Goal: Task Accomplishment & Management: Use online tool/utility

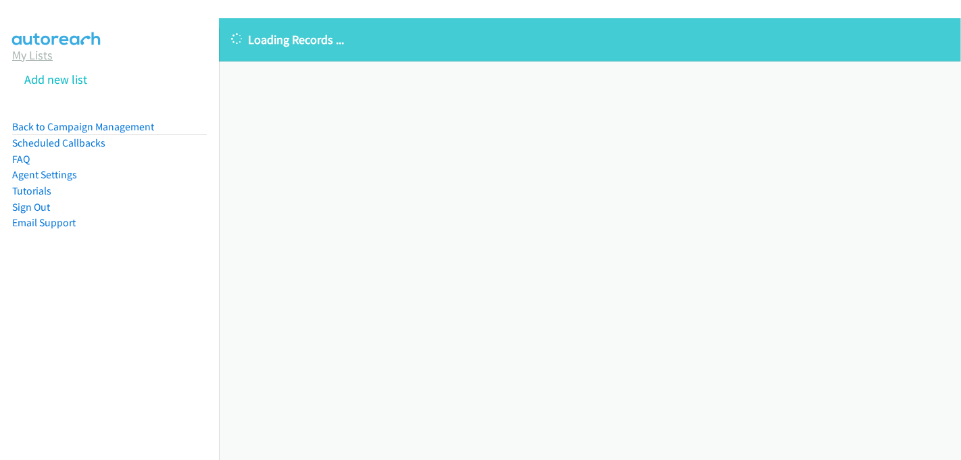
click at [36, 55] on link "My Lists" at bounding box center [32, 55] width 41 height 16
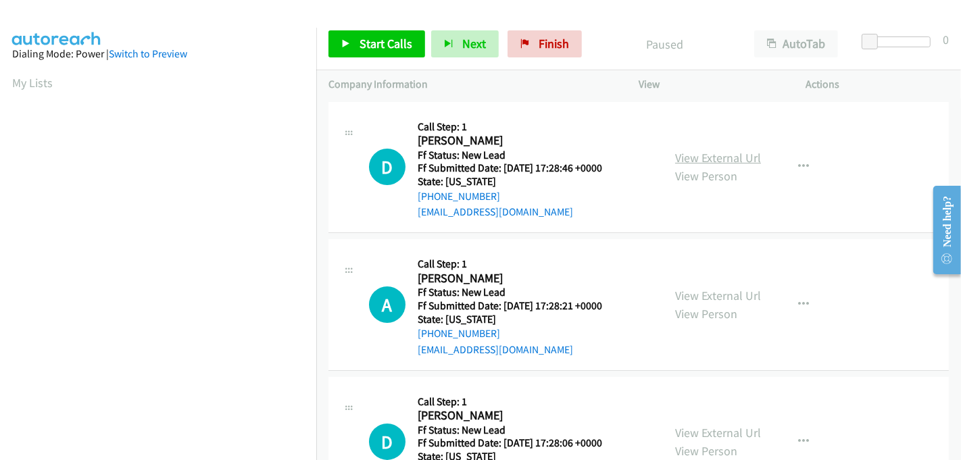
click at [731, 162] on link "View External Url" at bounding box center [718, 158] width 86 height 16
click at [721, 293] on link "View External Url" at bounding box center [718, 296] width 86 height 16
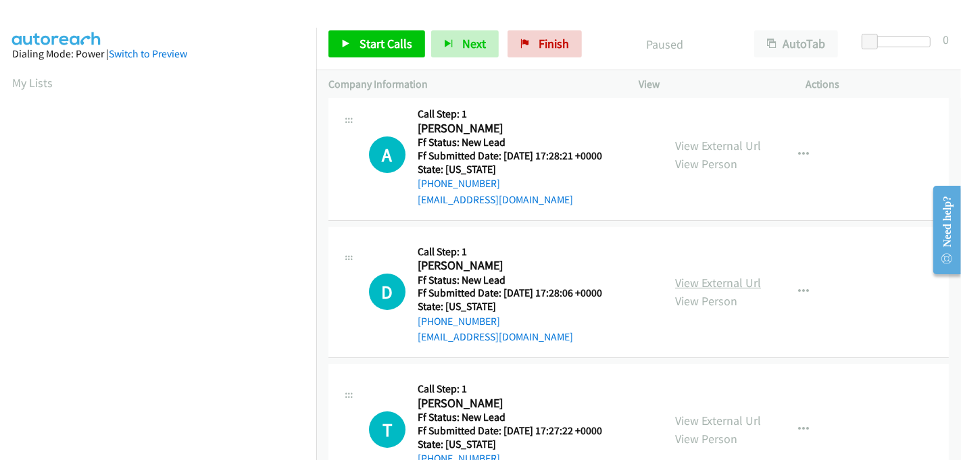
click at [715, 281] on link "View External Url" at bounding box center [718, 283] width 86 height 16
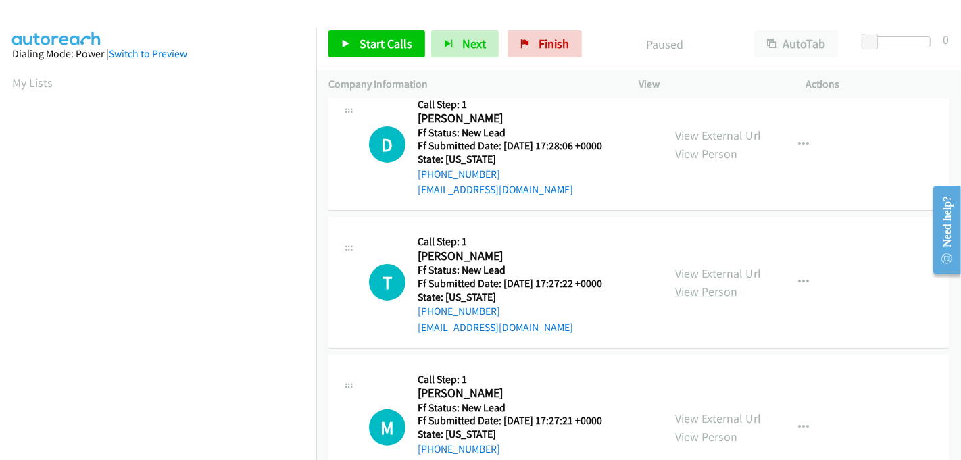
scroll to position [300, 0]
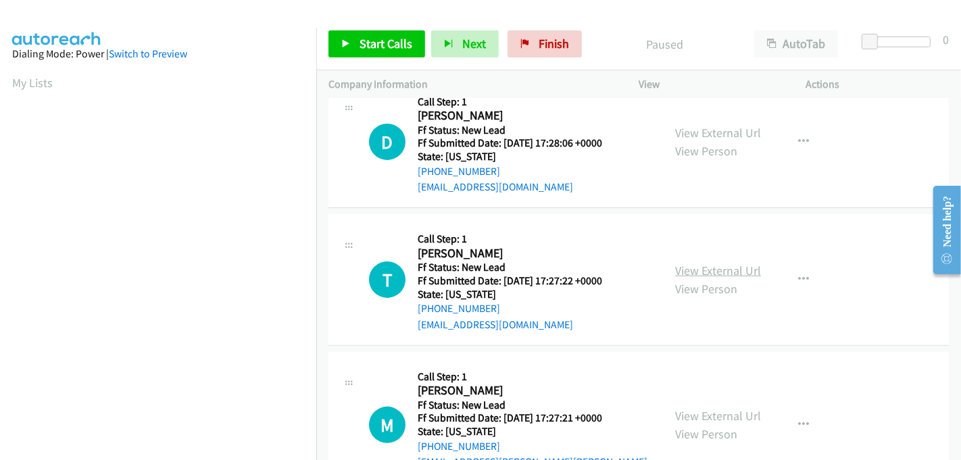
click at [713, 263] on link "View External Url" at bounding box center [718, 271] width 86 height 16
click at [716, 408] on link "View External Url" at bounding box center [718, 416] width 86 height 16
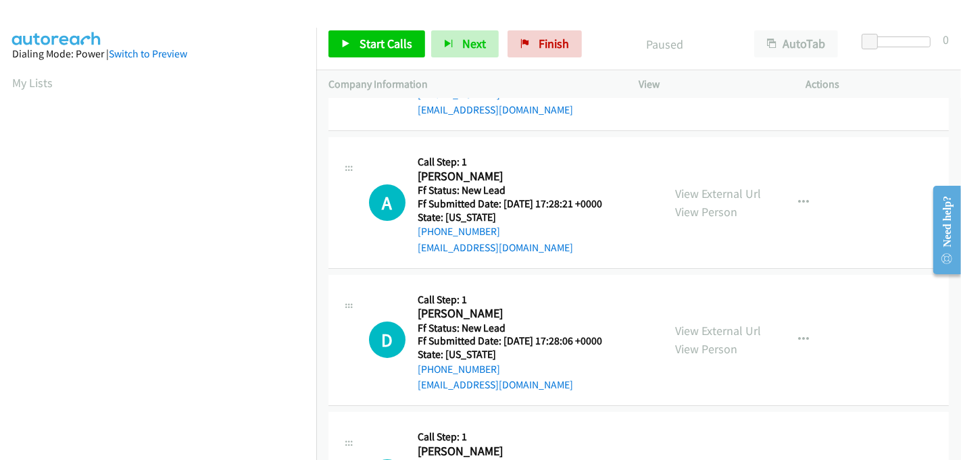
scroll to position [0, 0]
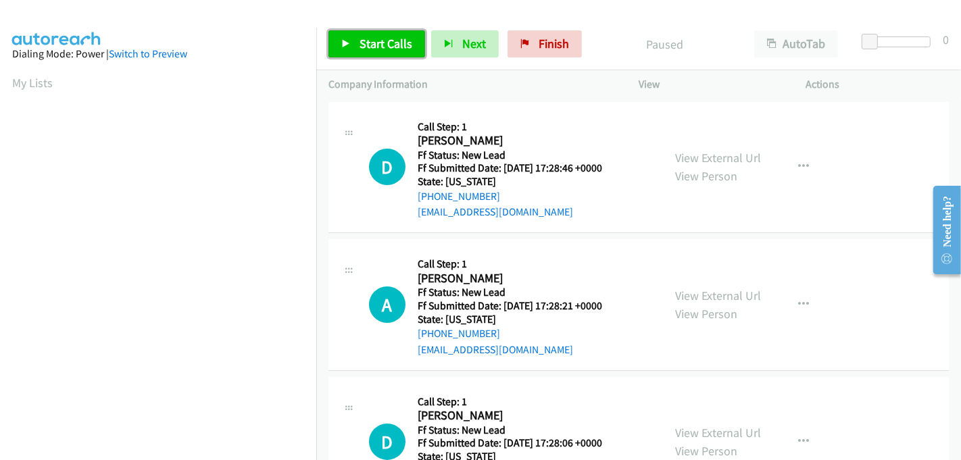
click at [385, 47] on span "Start Calls" at bounding box center [385, 44] width 53 height 16
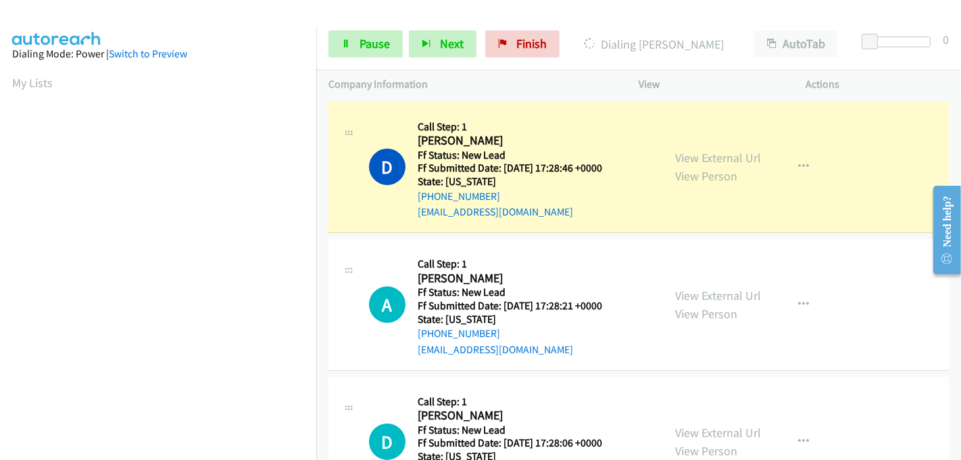
scroll to position [299, 0]
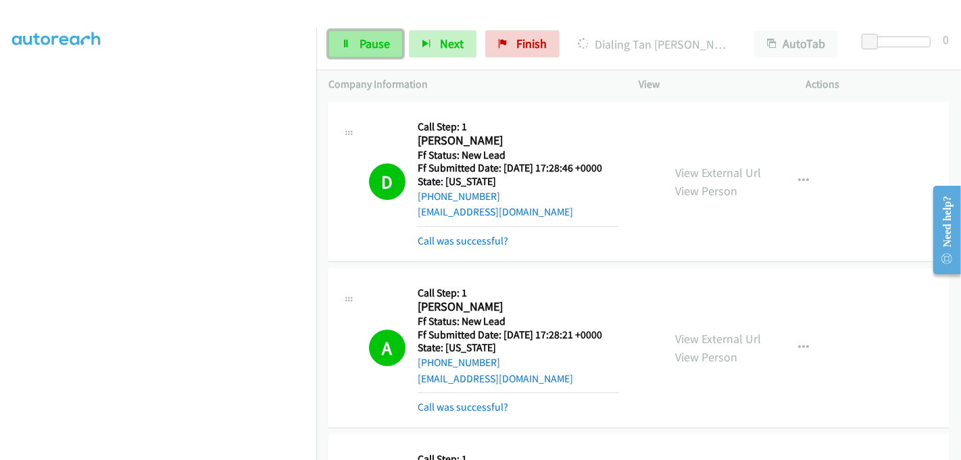
drag, startPoint x: 372, startPoint y: 41, endPoint x: 378, endPoint y: 47, distance: 8.6
click at [372, 41] on span "Pause" at bounding box center [374, 44] width 30 height 16
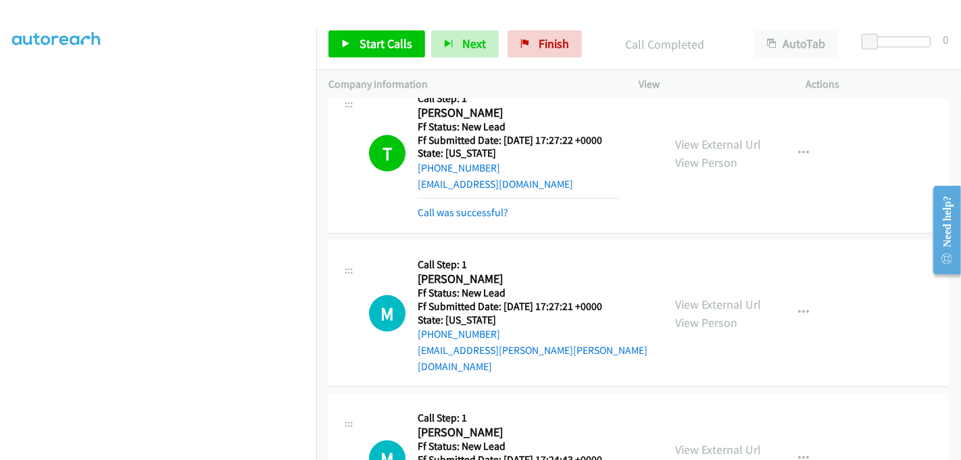
scroll to position [600, 0]
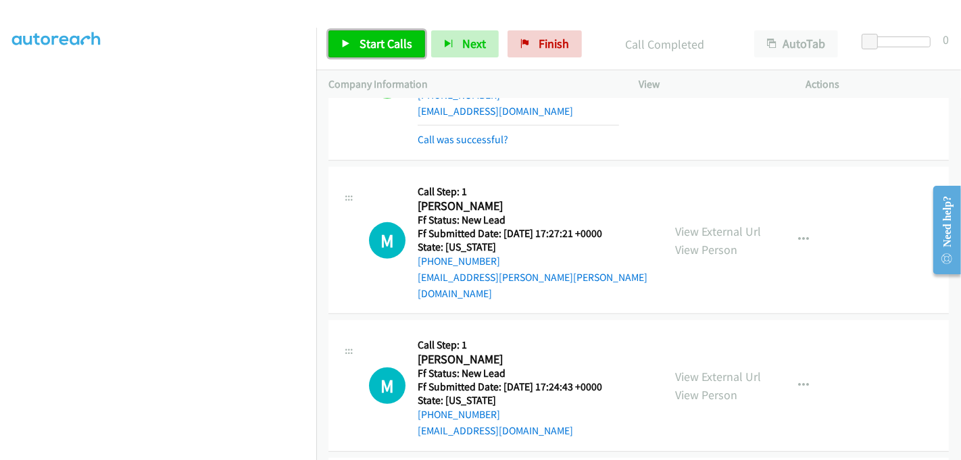
click at [389, 43] on span "Start Calls" at bounding box center [385, 44] width 53 height 16
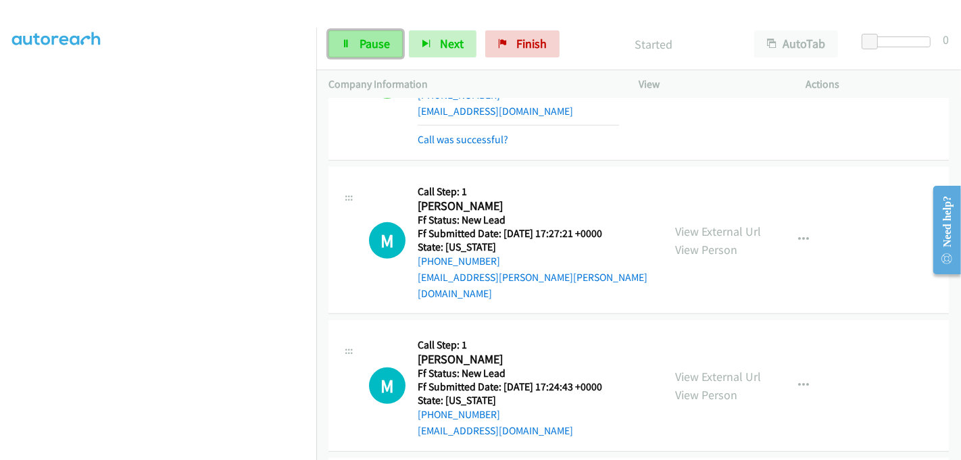
click at [370, 44] on span "Pause" at bounding box center [374, 44] width 30 height 16
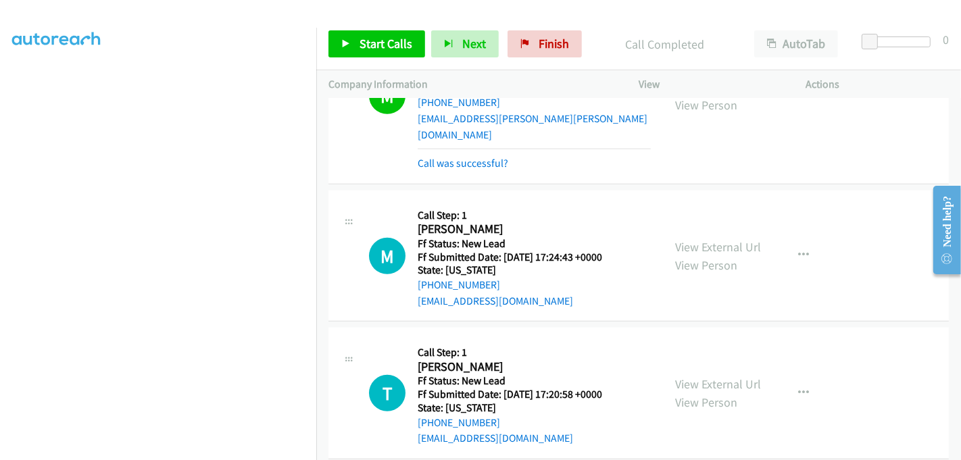
scroll to position [826, 0]
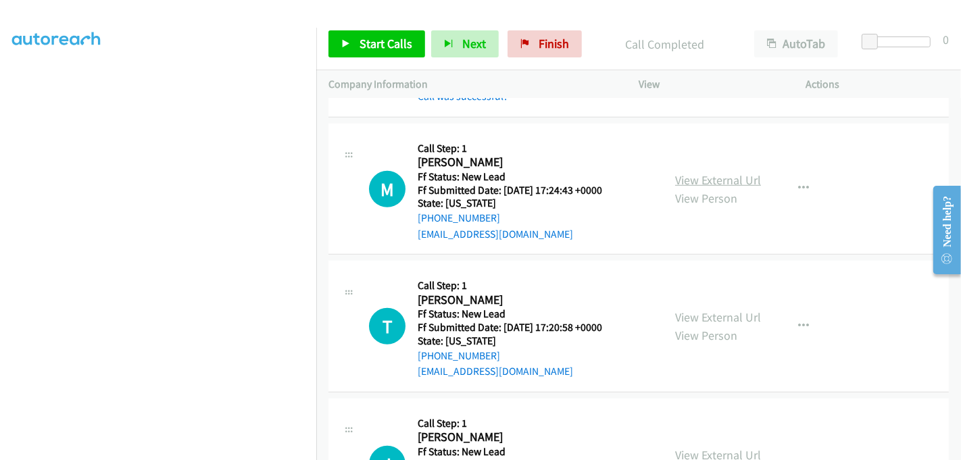
click at [690, 171] on div "View External Url View Person" at bounding box center [718, 189] width 86 height 36
click at [691, 172] on link "View External Url" at bounding box center [718, 180] width 86 height 16
click at [687, 309] on link "View External Url" at bounding box center [718, 317] width 86 height 16
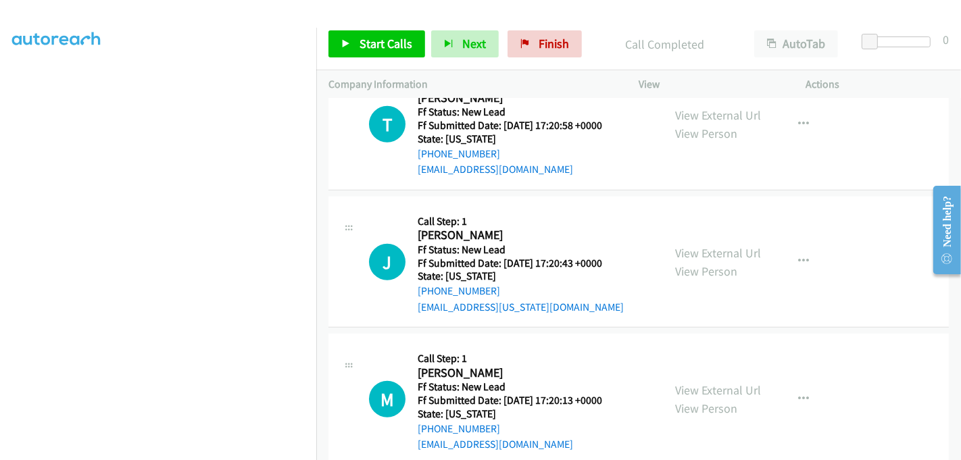
scroll to position [1034, 0]
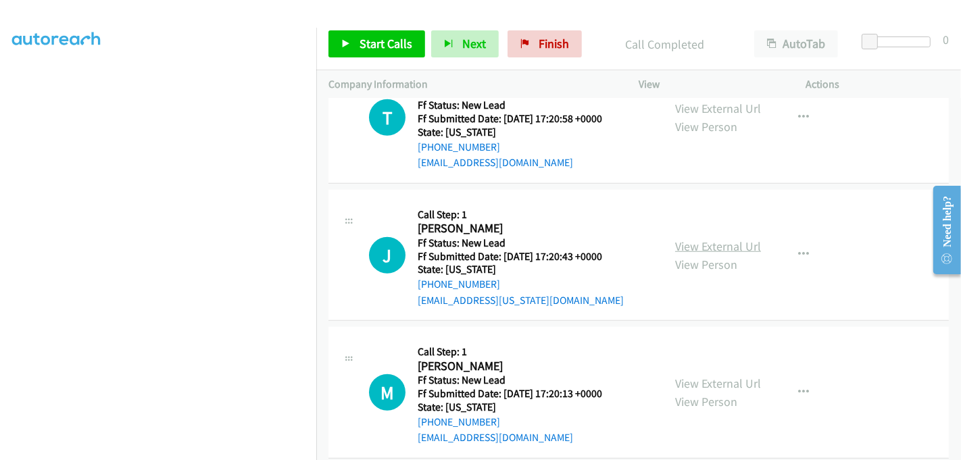
click at [701, 238] on link "View External Url" at bounding box center [718, 246] width 86 height 16
click at [701, 376] on link "View External Url" at bounding box center [718, 384] width 86 height 16
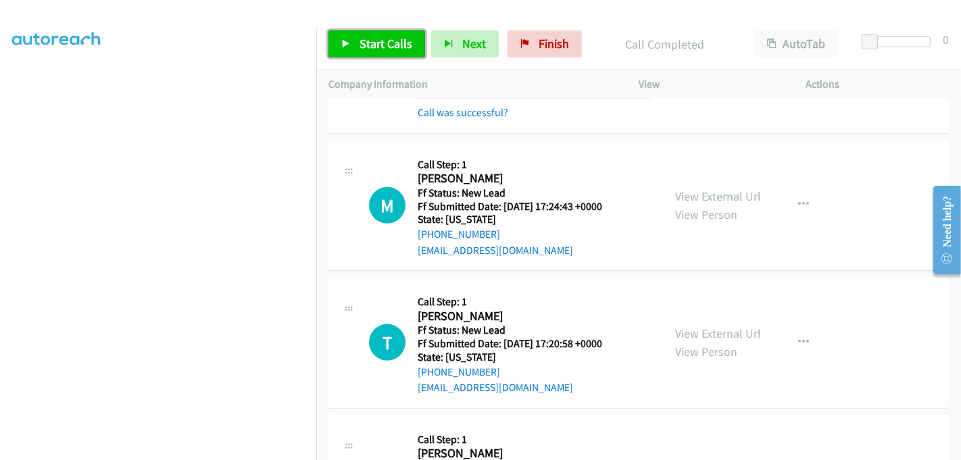
click at [390, 41] on span "Start Calls" at bounding box center [385, 44] width 53 height 16
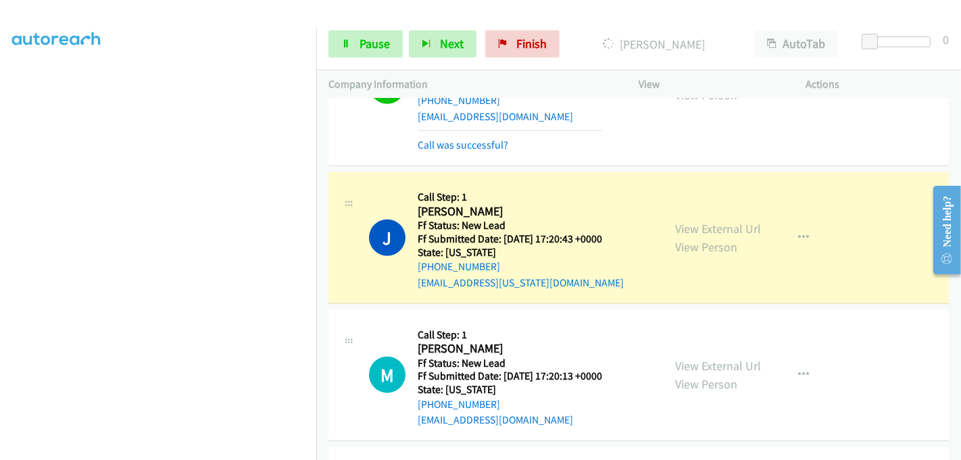
scroll to position [1185, 0]
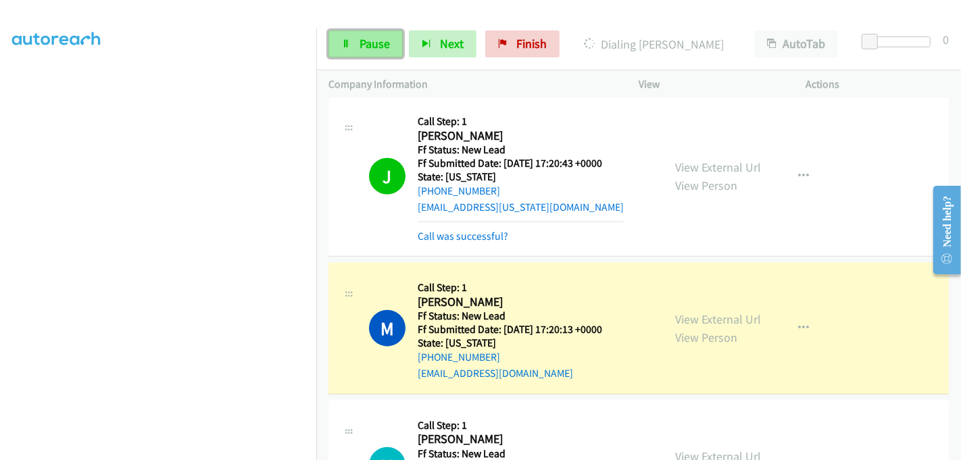
click at [372, 39] on span "Pause" at bounding box center [374, 44] width 30 height 16
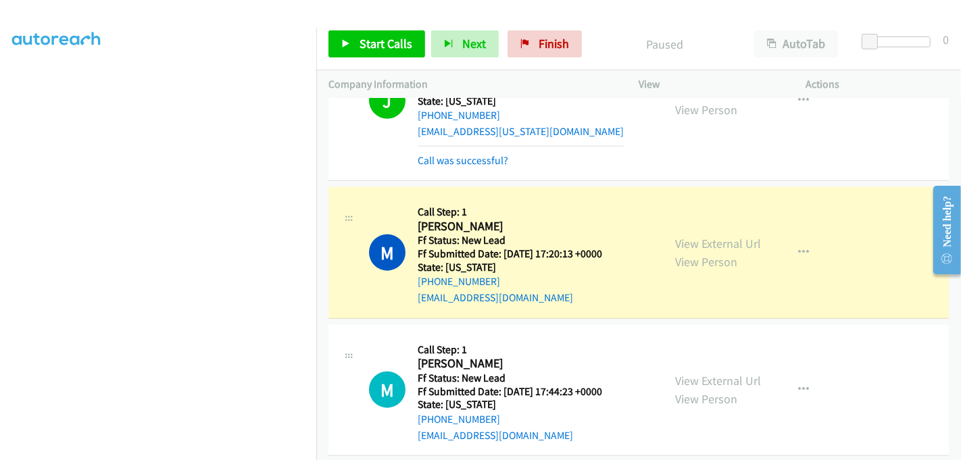
scroll to position [1335, 0]
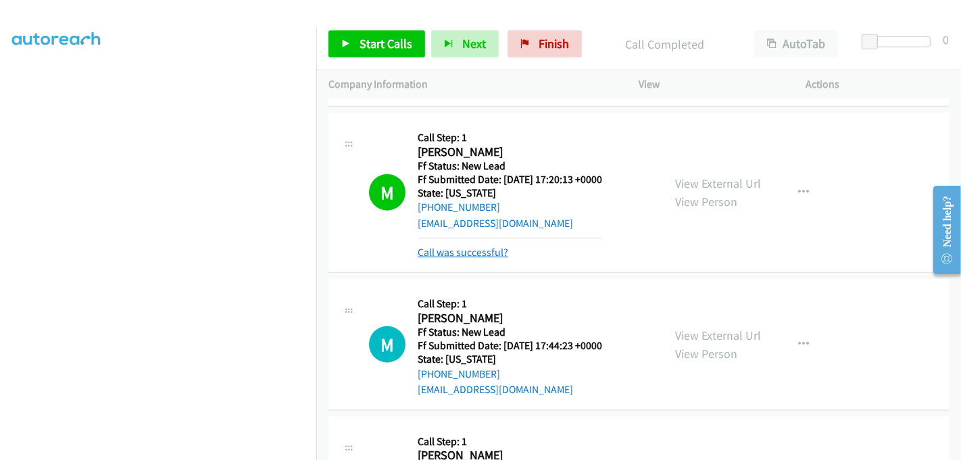
click at [478, 246] on link "Call was successful?" at bounding box center [463, 252] width 91 height 13
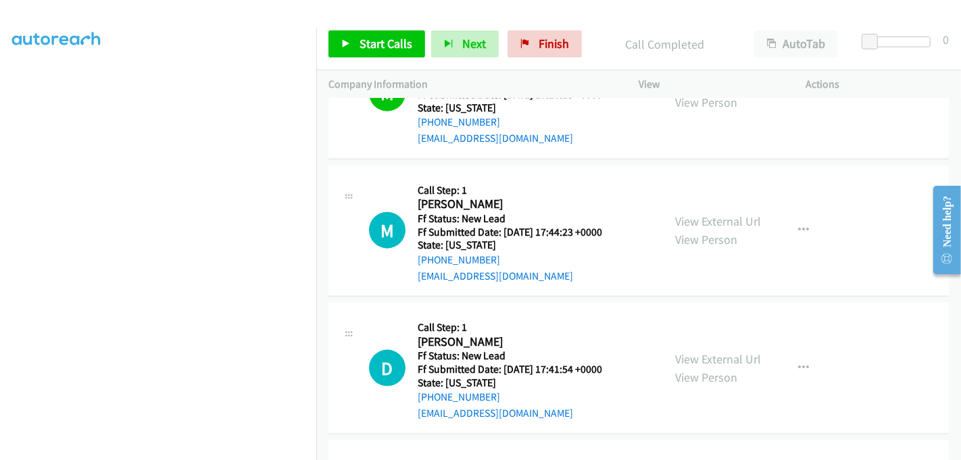
scroll to position [1485, 0]
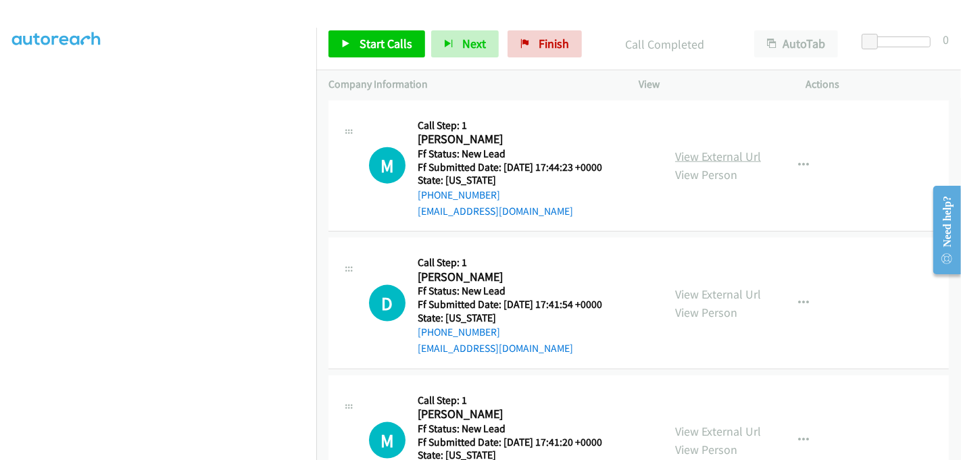
click at [713, 149] on link "View External Url" at bounding box center [718, 157] width 86 height 16
click at [716, 286] on link "View External Url" at bounding box center [718, 294] width 86 height 16
click at [719, 424] on link "View External Url" at bounding box center [718, 432] width 86 height 16
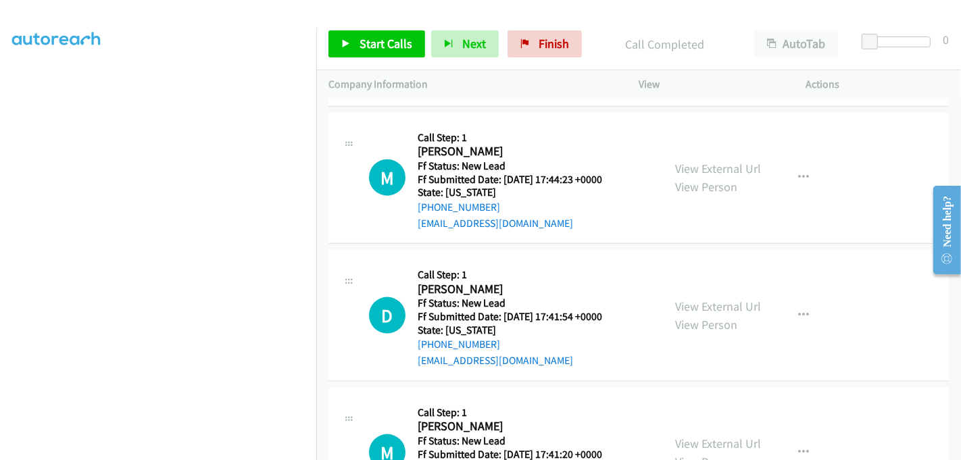
scroll to position [1532, 0]
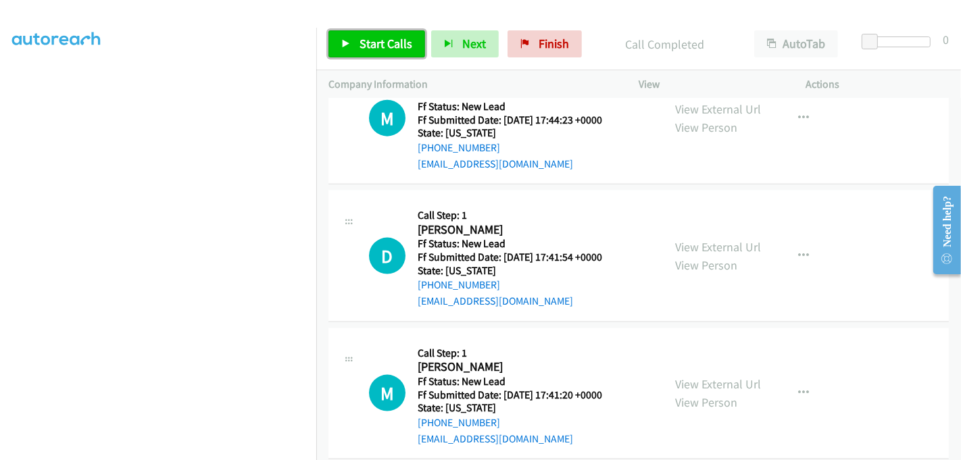
click at [379, 45] on span "Start Calls" at bounding box center [385, 44] width 53 height 16
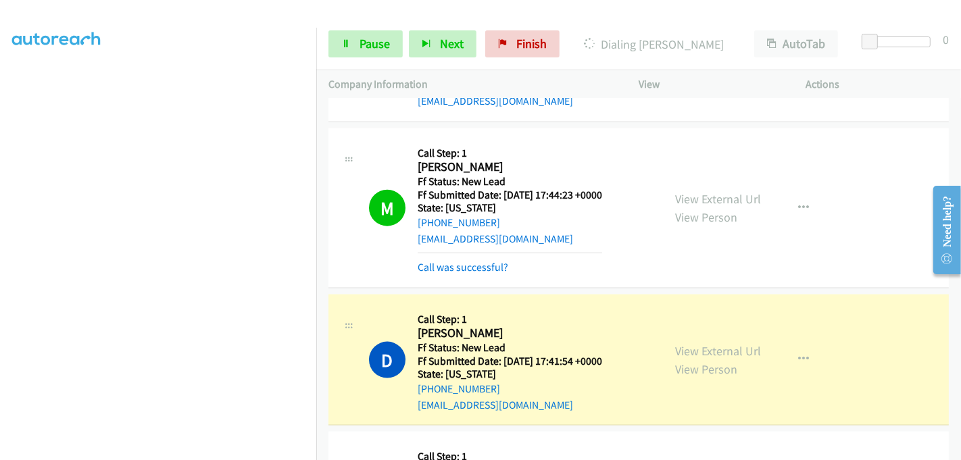
scroll to position [1608, 0]
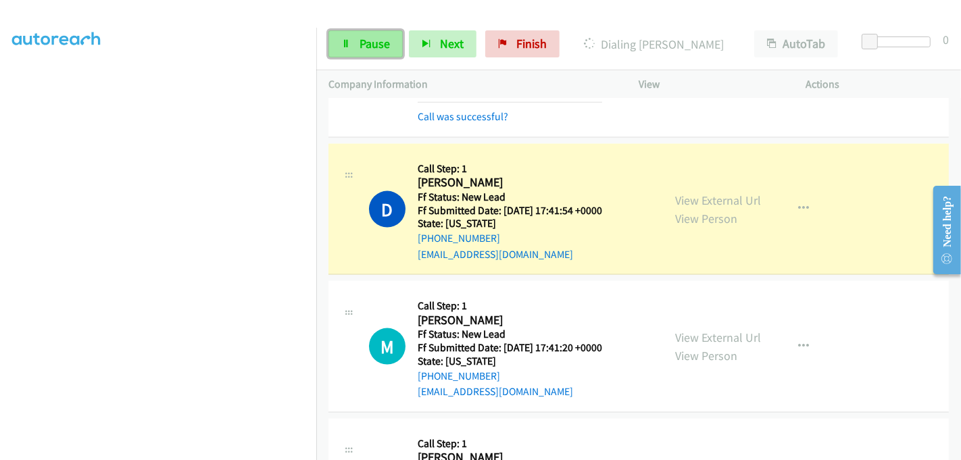
click at [368, 37] on span "Pause" at bounding box center [374, 44] width 30 height 16
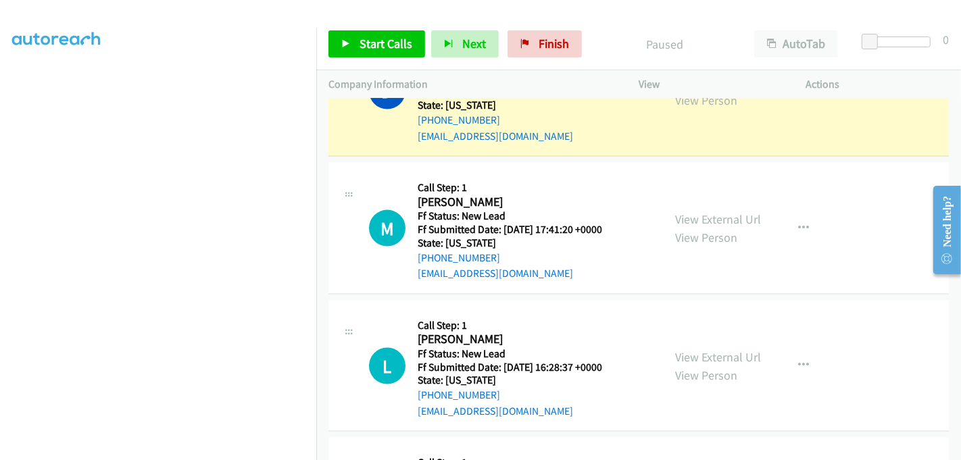
scroll to position [1598, 0]
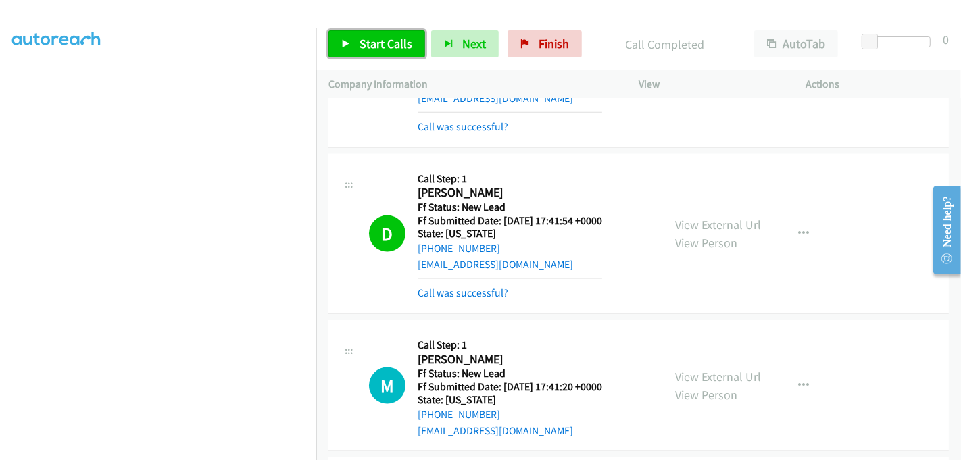
click at [380, 41] on span "Start Calls" at bounding box center [385, 44] width 53 height 16
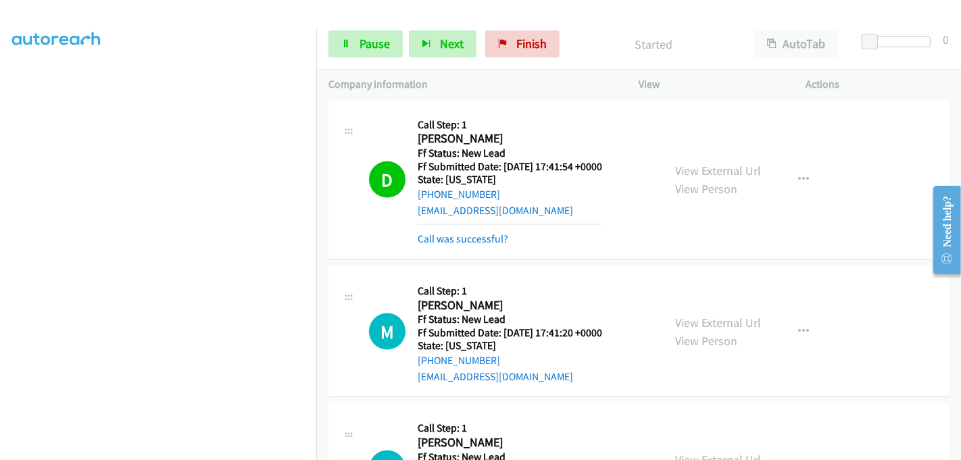
scroll to position [1748, 0]
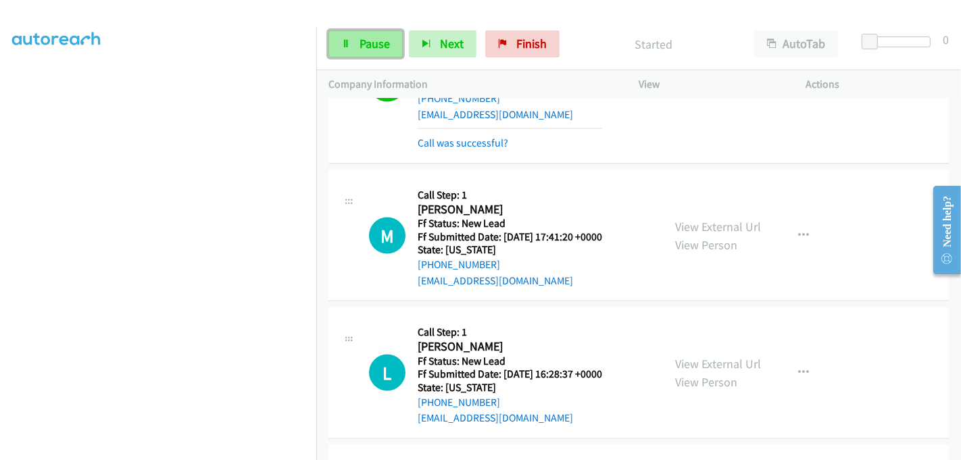
click at [370, 41] on span "Pause" at bounding box center [374, 44] width 30 height 16
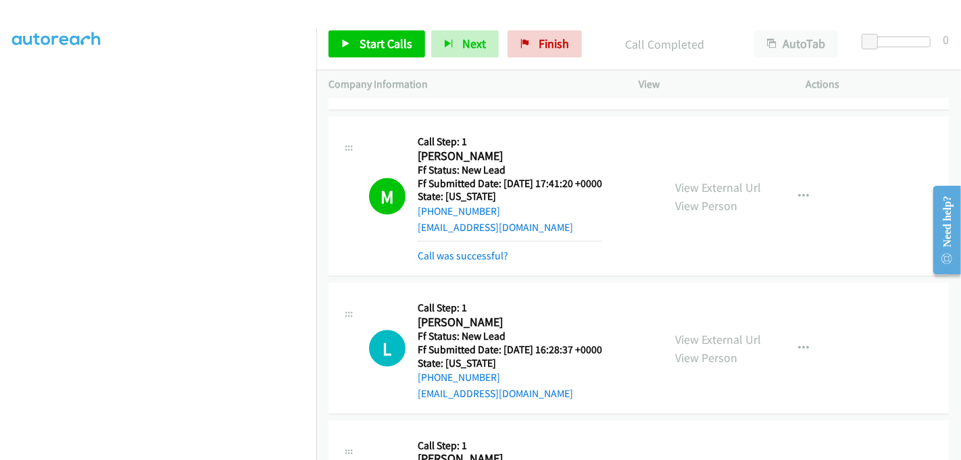
scroll to position [1823, 0]
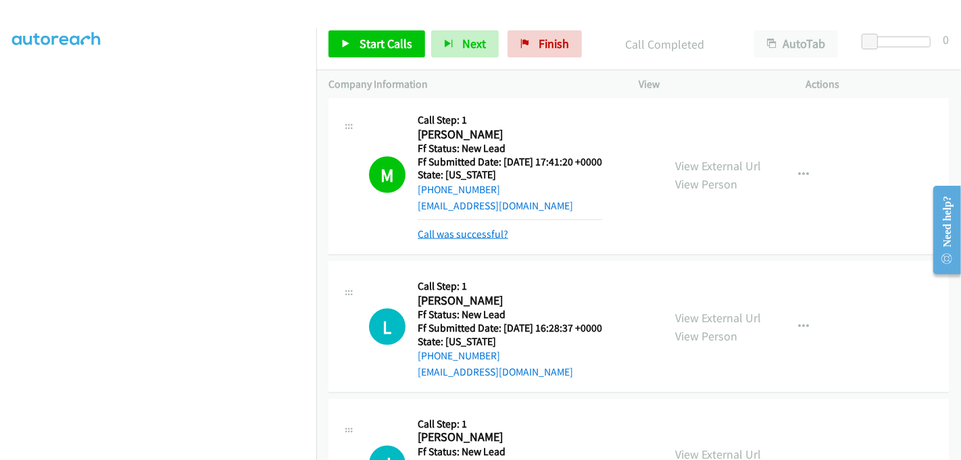
click at [480, 228] on link "Call was successful?" at bounding box center [463, 234] width 91 height 13
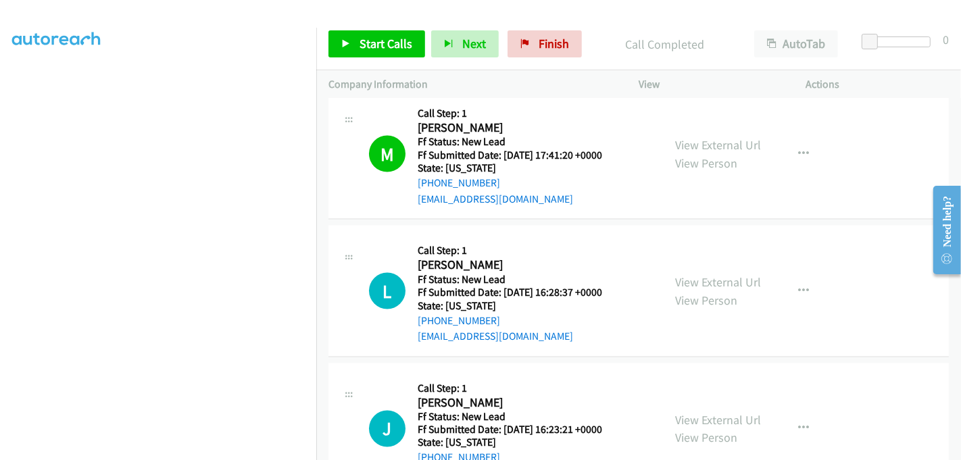
scroll to position [1851, 0]
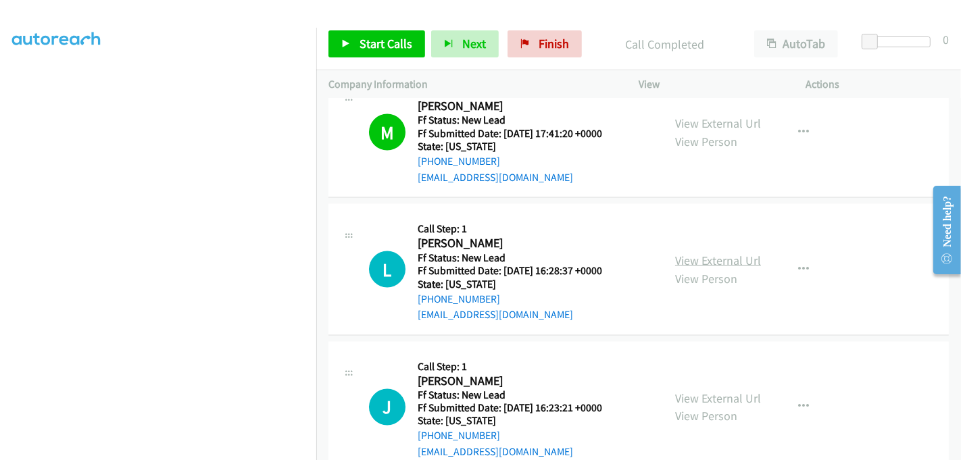
click at [732, 253] on link "View External Url" at bounding box center [718, 261] width 86 height 16
click at [714, 391] on link "View External Url" at bounding box center [718, 399] width 86 height 16
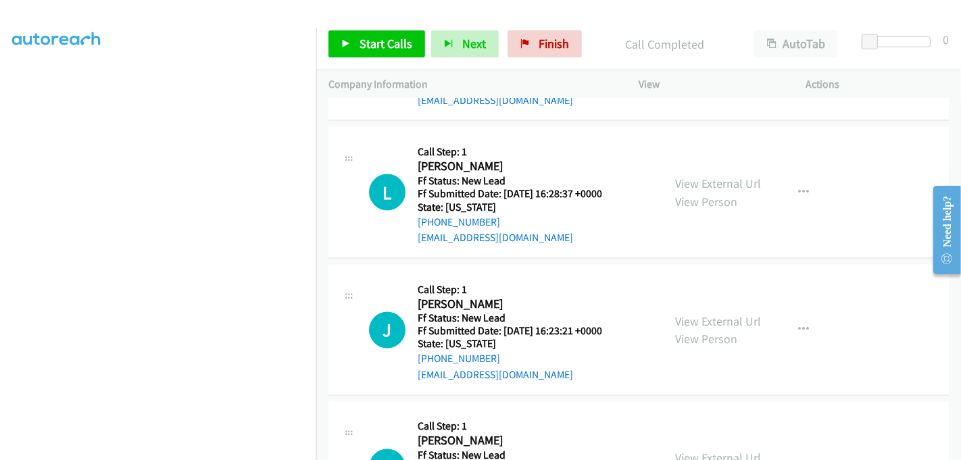
scroll to position [2001, 0]
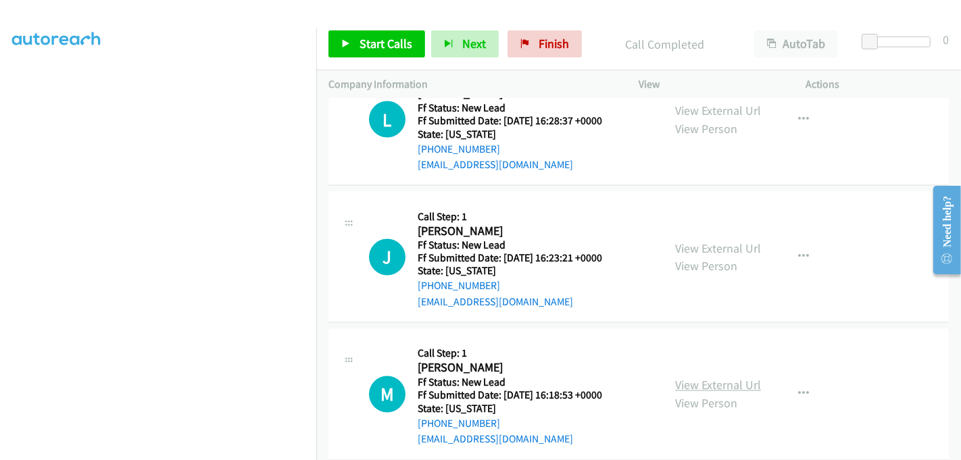
drag, startPoint x: 712, startPoint y: 358, endPoint x: 682, endPoint y: 335, distance: 38.1
click at [712, 378] on link "View External Url" at bounding box center [718, 386] width 86 height 16
click at [381, 43] on span "Start Calls" at bounding box center [385, 44] width 53 height 16
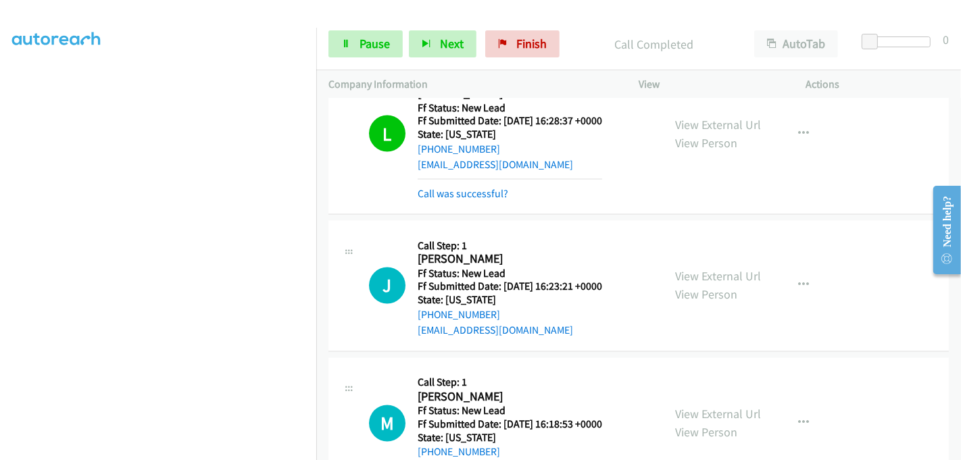
scroll to position [2015, 0]
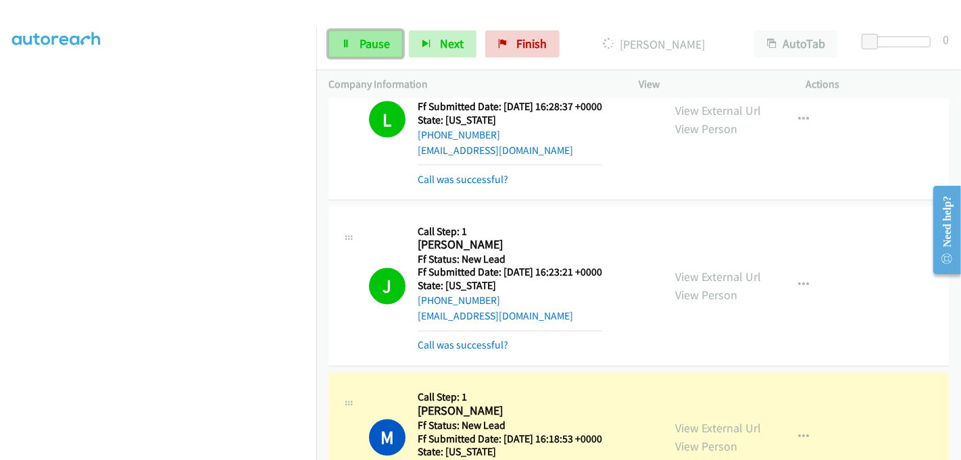
click at [360, 49] on span "Pause" at bounding box center [374, 44] width 30 height 16
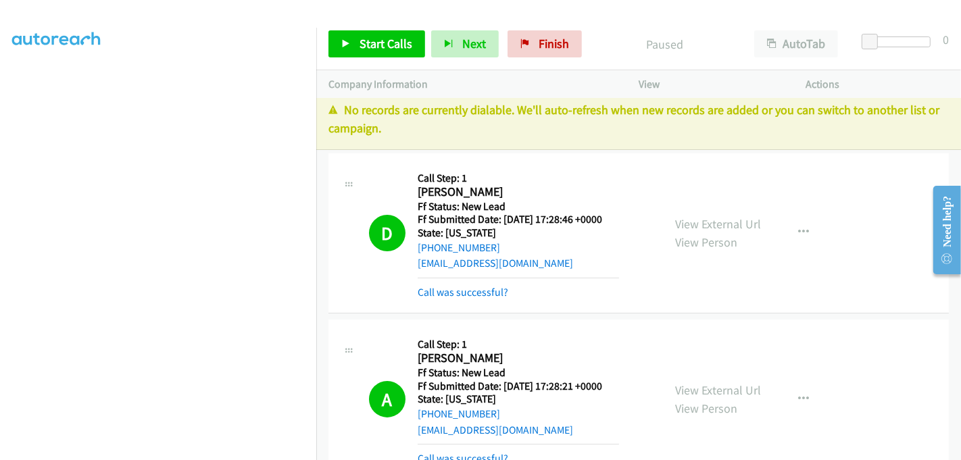
scroll to position [0, 0]
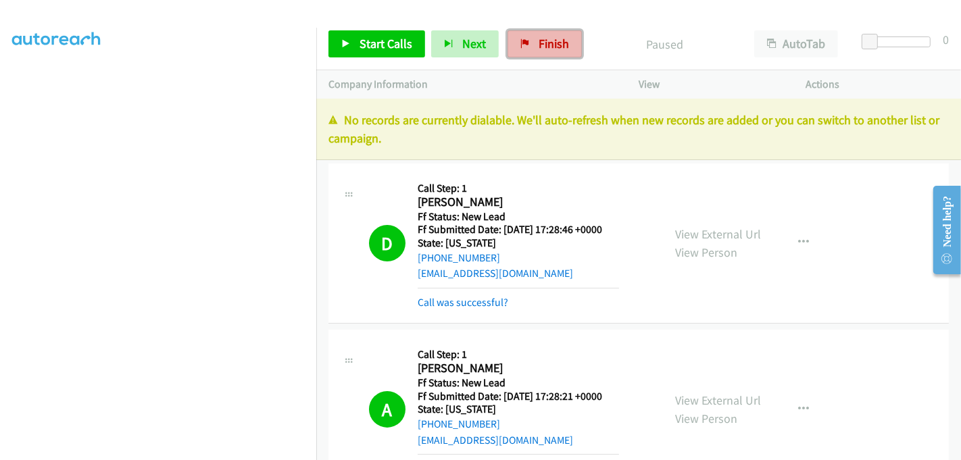
click at [555, 37] on span "Finish" at bounding box center [553, 44] width 30 height 16
